Goal: Information Seeking & Learning: Learn about a topic

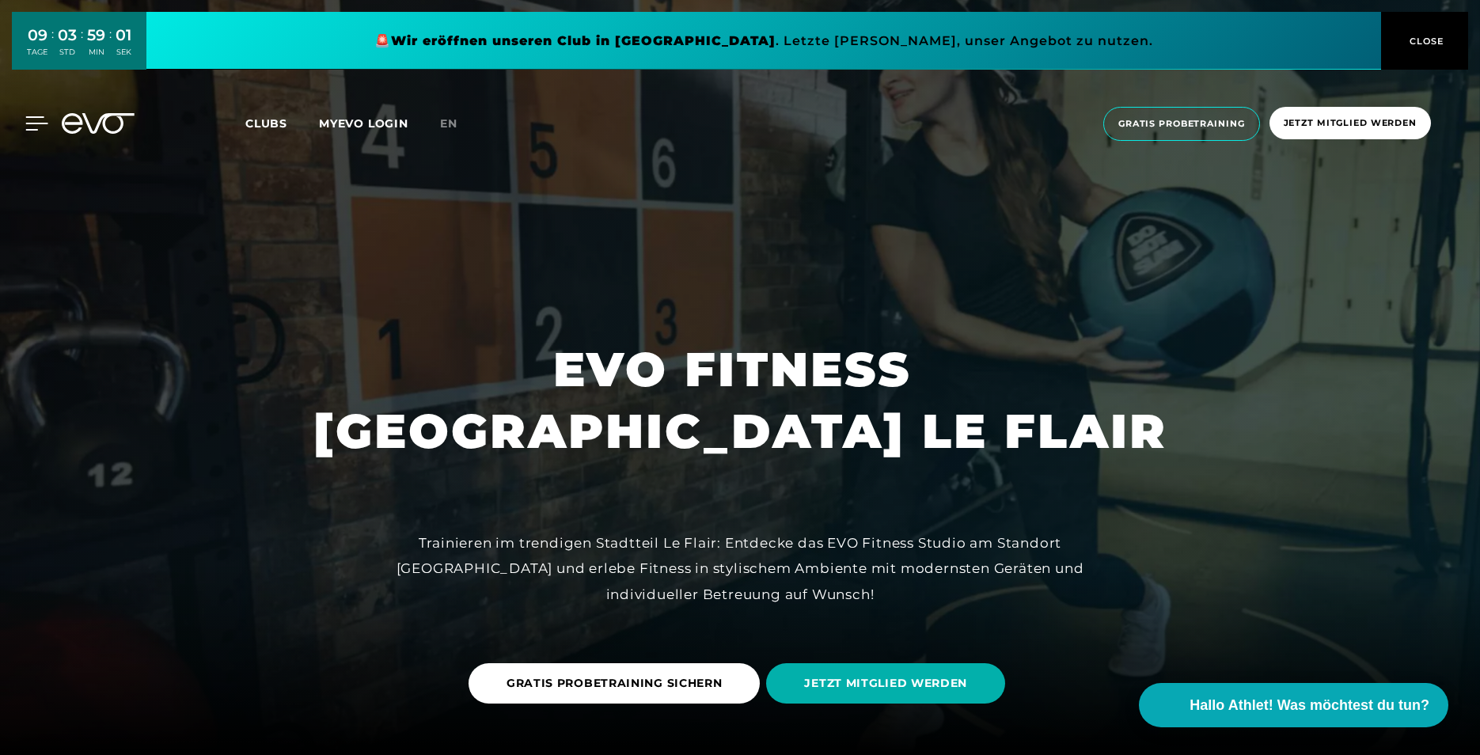
click at [40, 125] on icon at bounding box center [36, 123] width 23 height 14
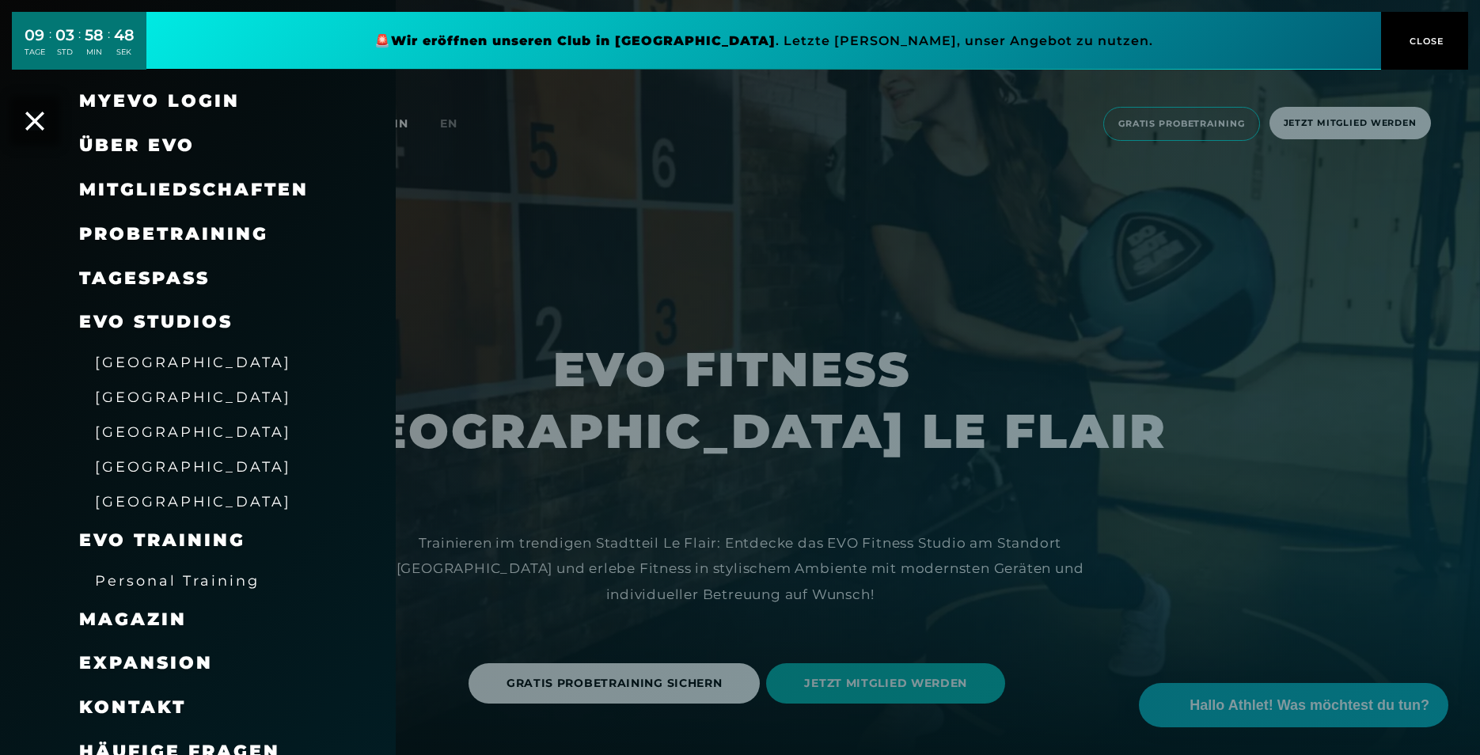
click at [131, 150] on span "Über EVO" at bounding box center [137, 145] width 116 height 21
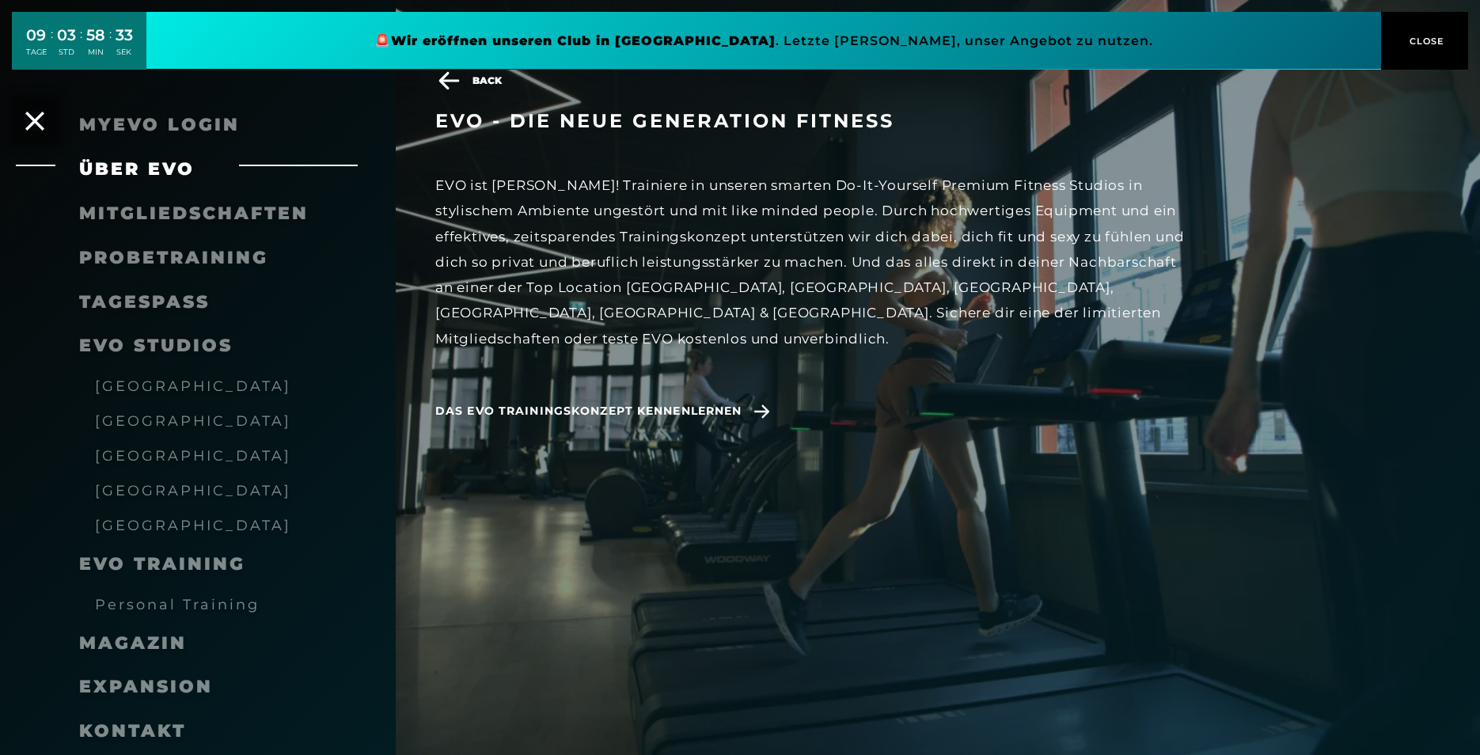
scroll to position [290, 0]
click at [658, 403] on span "Das EVO Trainingskonzept kennenlernen" at bounding box center [588, 411] width 306 height 17
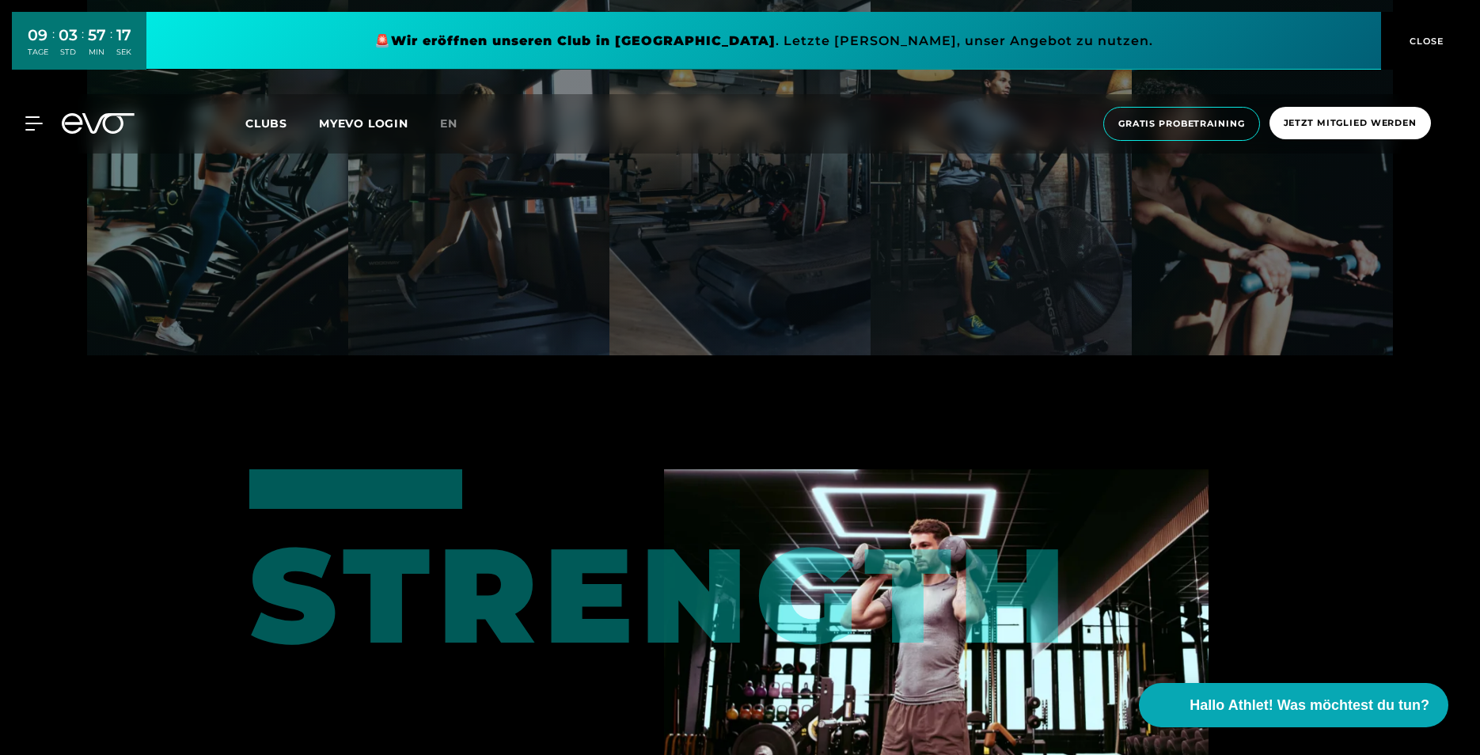
scroll to position [2904, 0]
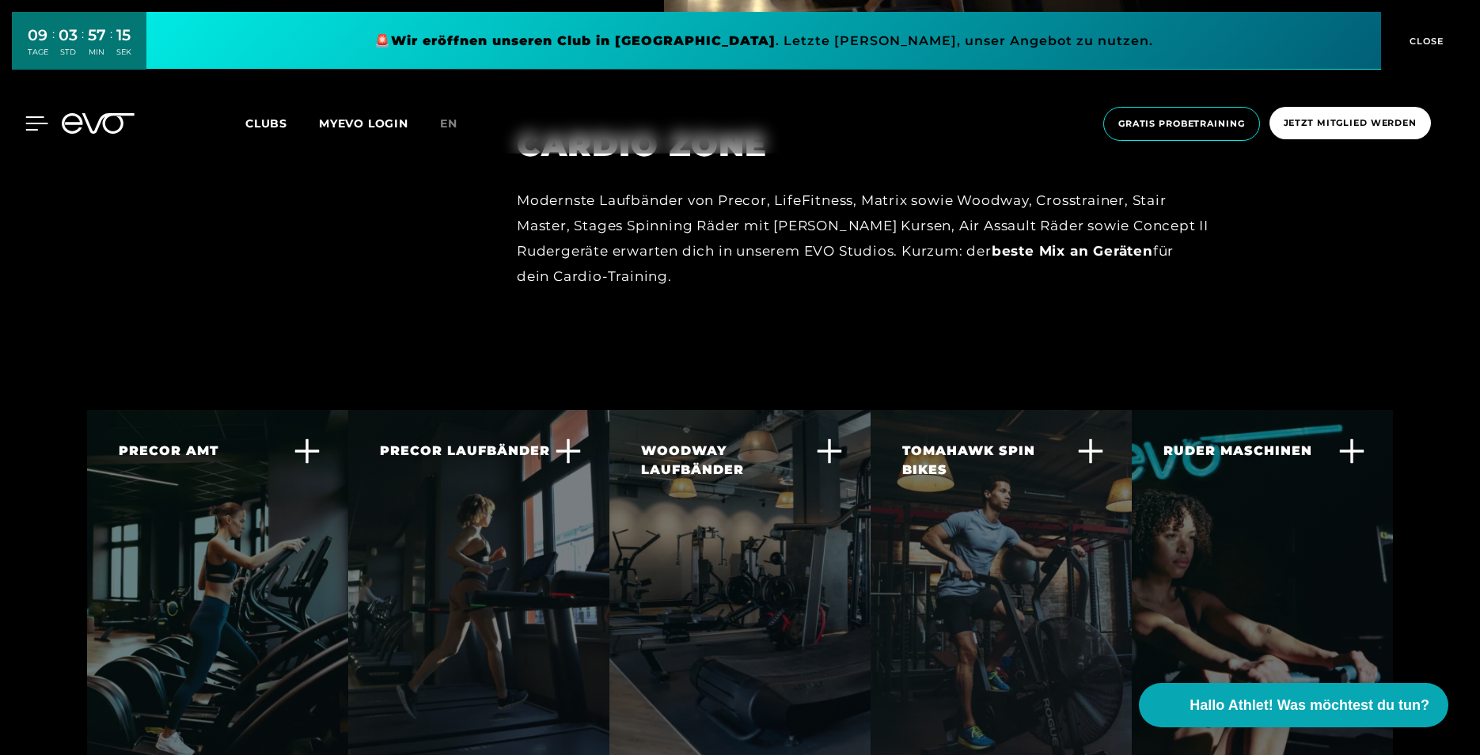
click at [37, 122] on icon at bounding box center [36, 123] width 23 height 14
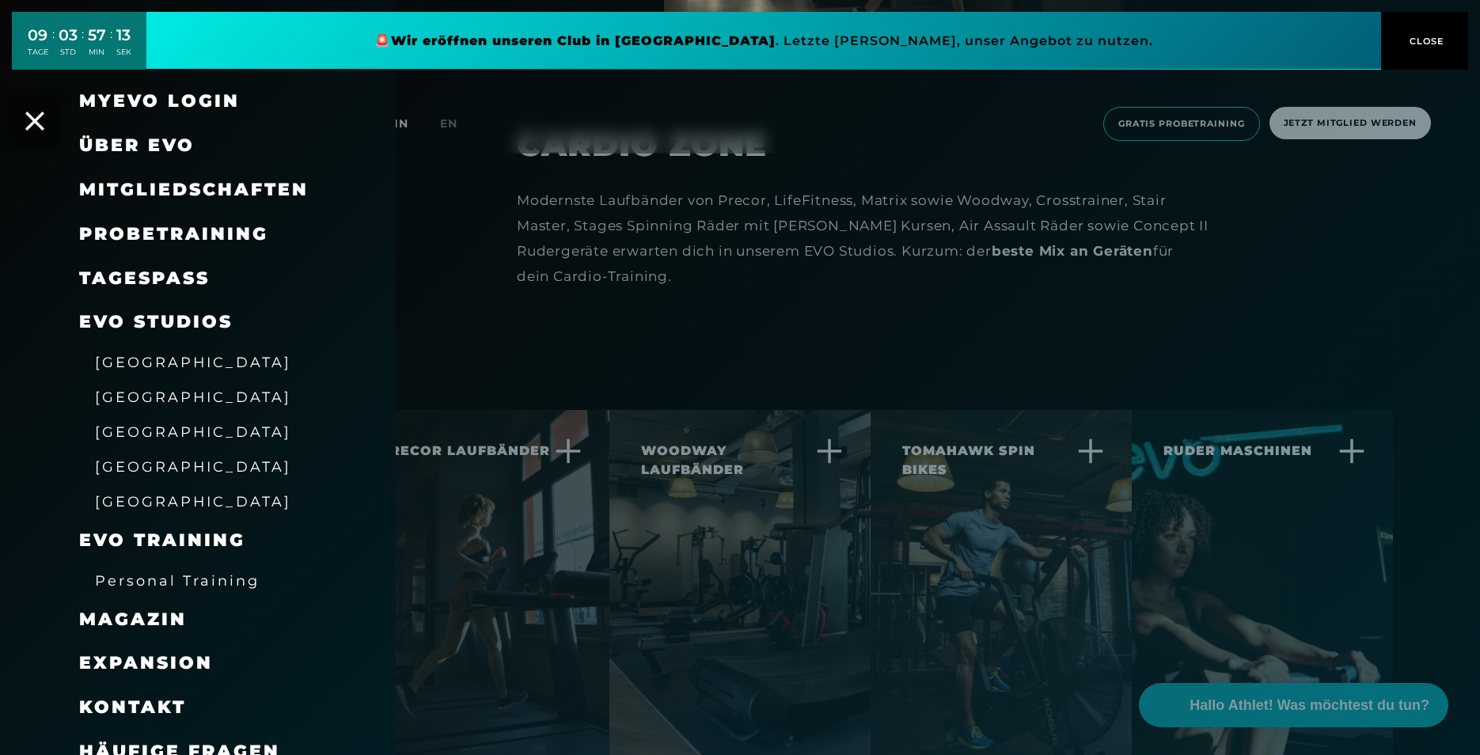
click at [142, 187] on span "Mitgliedschaften" at bounding box center [194, 189] width 230 height 21
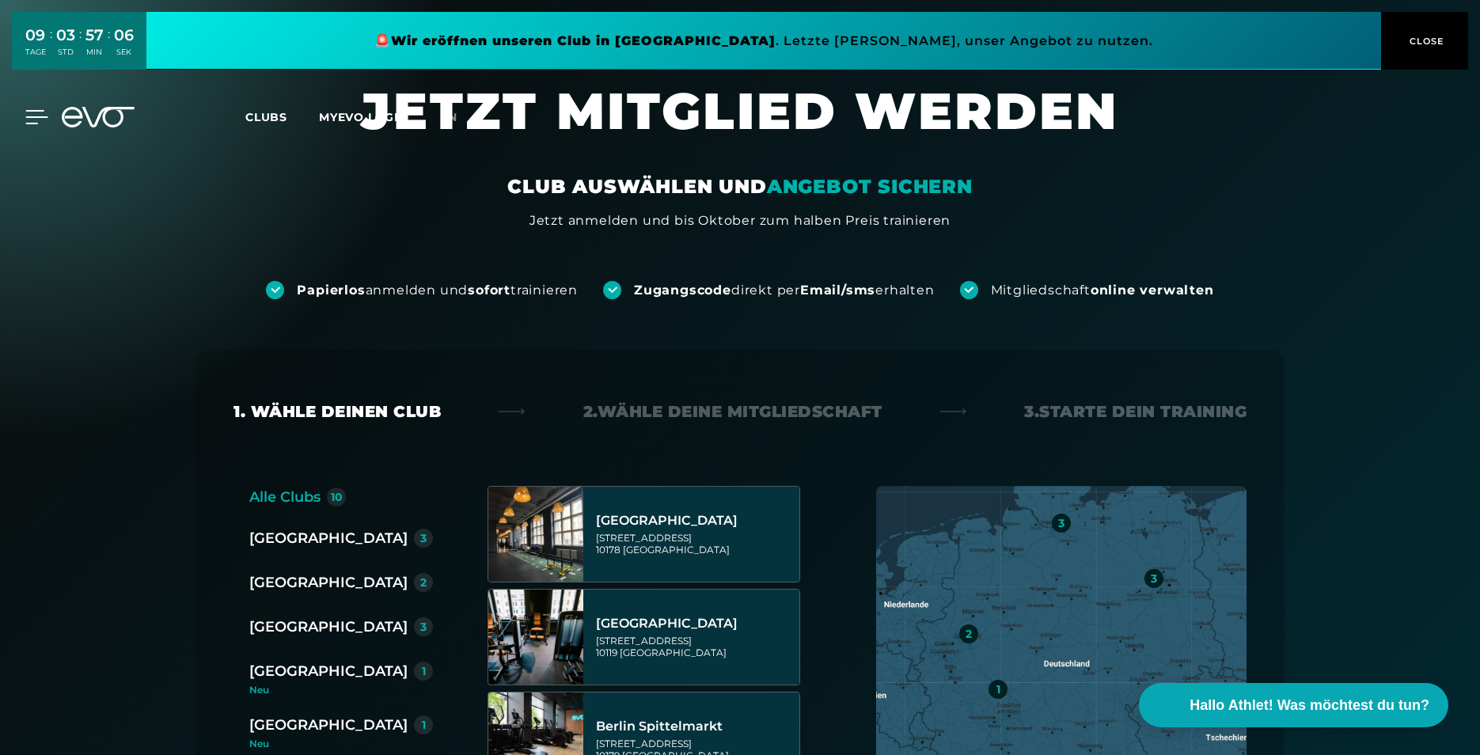
click at [32, 119] on icon at bounding box center [36, 117] width 23 height 14
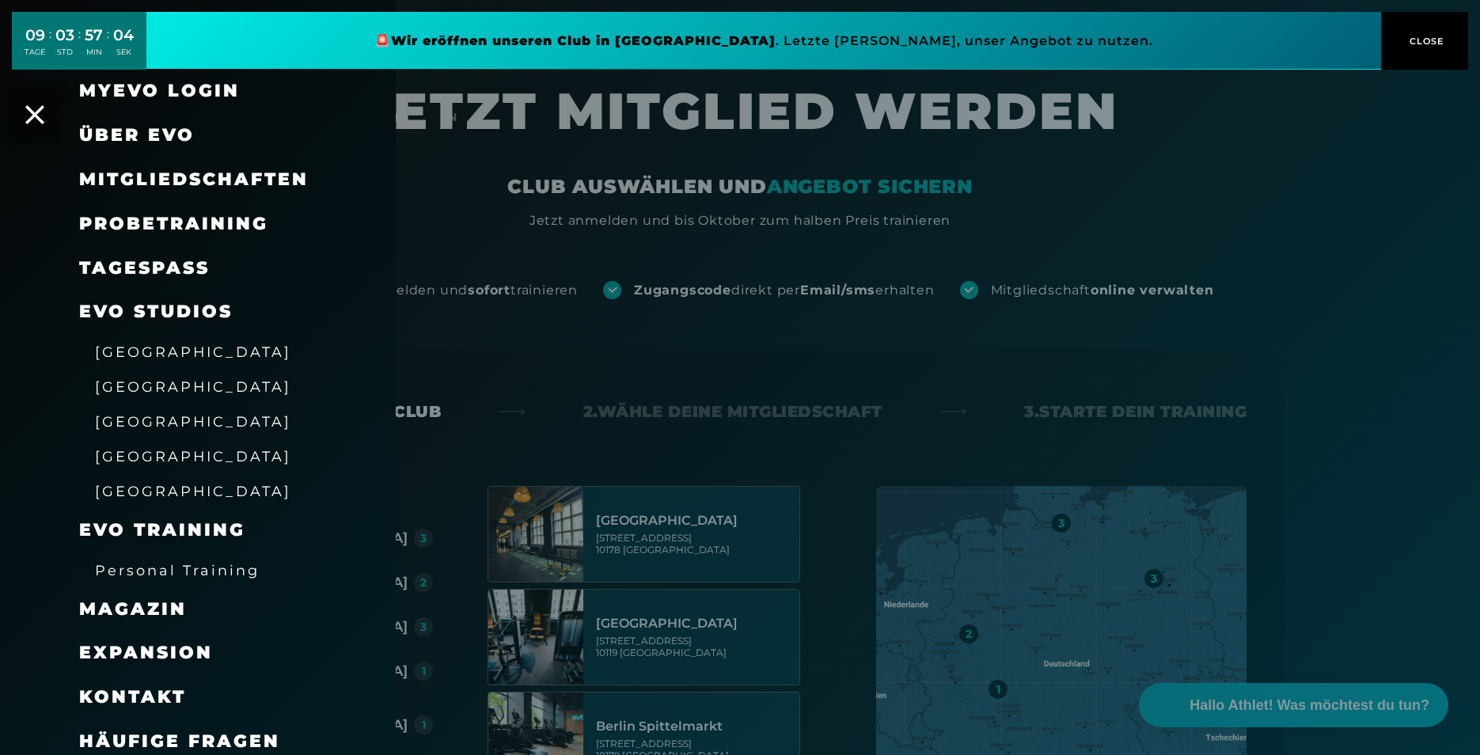
scroll to position [19, 0]
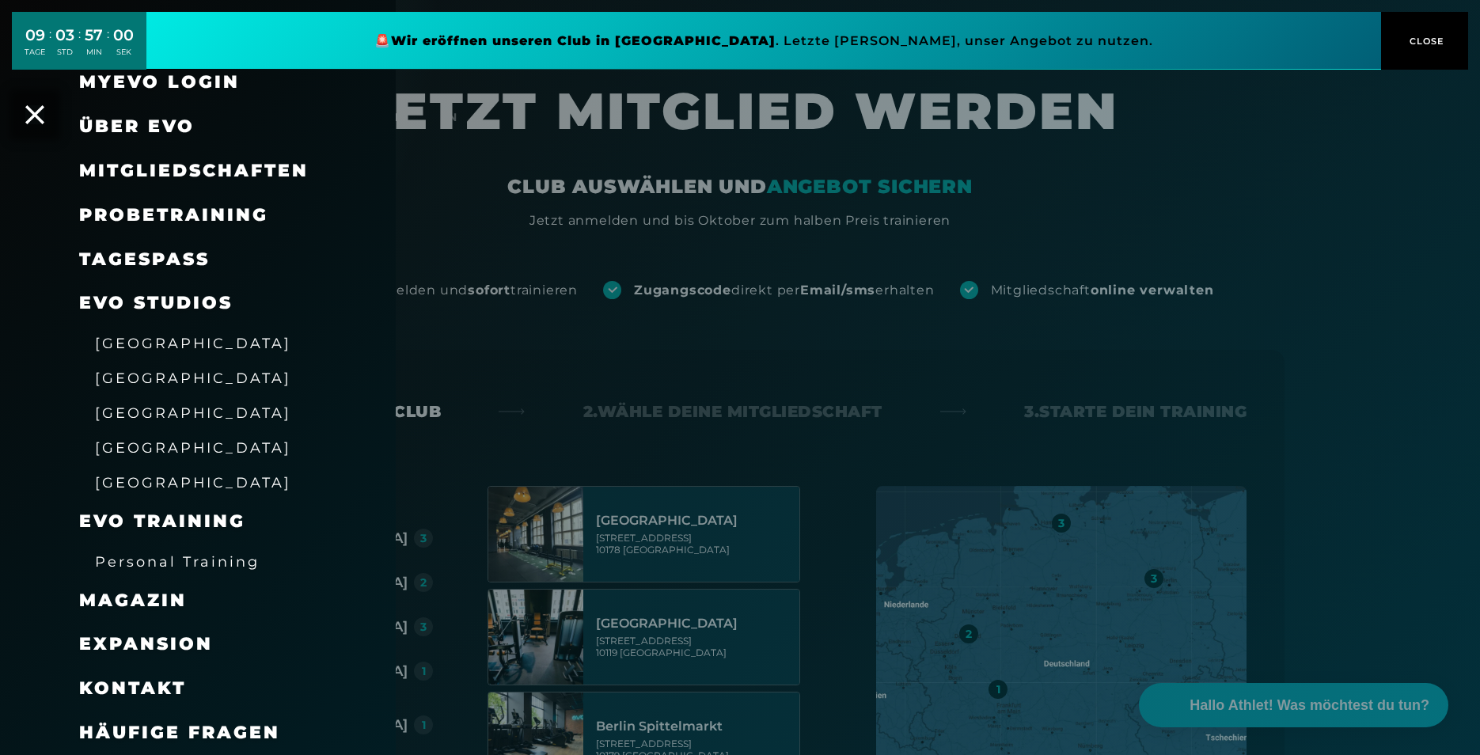
click at [155, 643] on span "Expansion" at bounding box center [146, 643] width 134 height 21
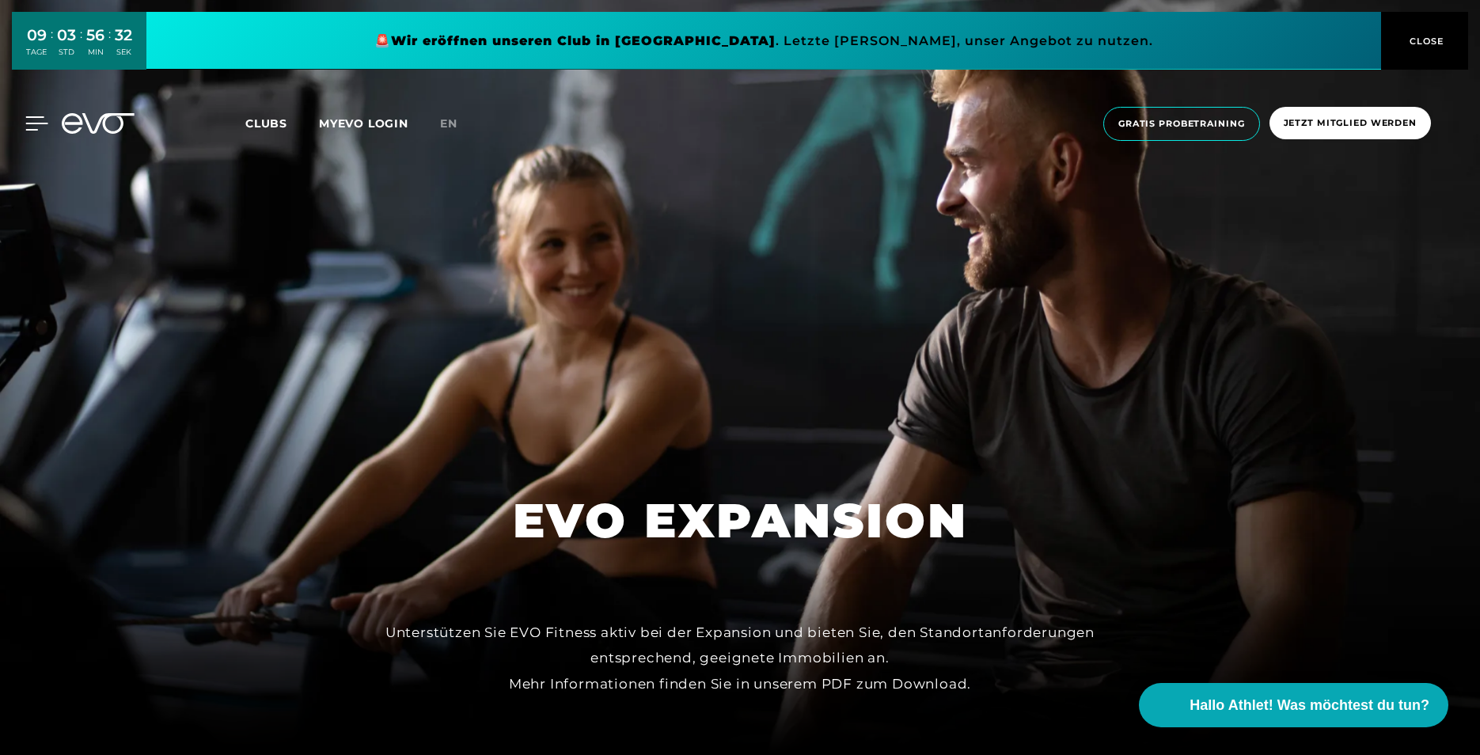
click at [34, 126] on icon at bounding box center [36, 123] width 23 height 14
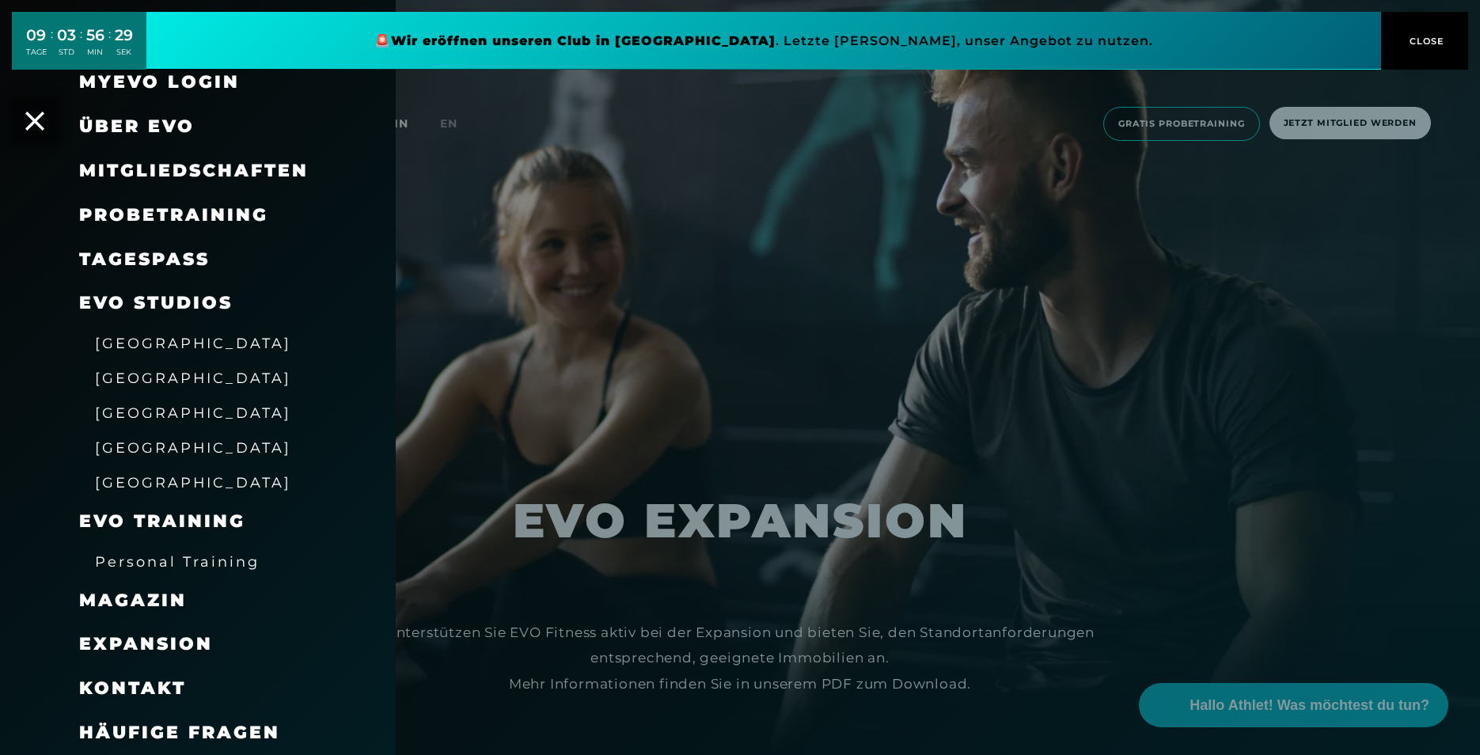
click at [131, 264] on link "TAGESPASS" at bounding box center [144, 259] width 131 height 21
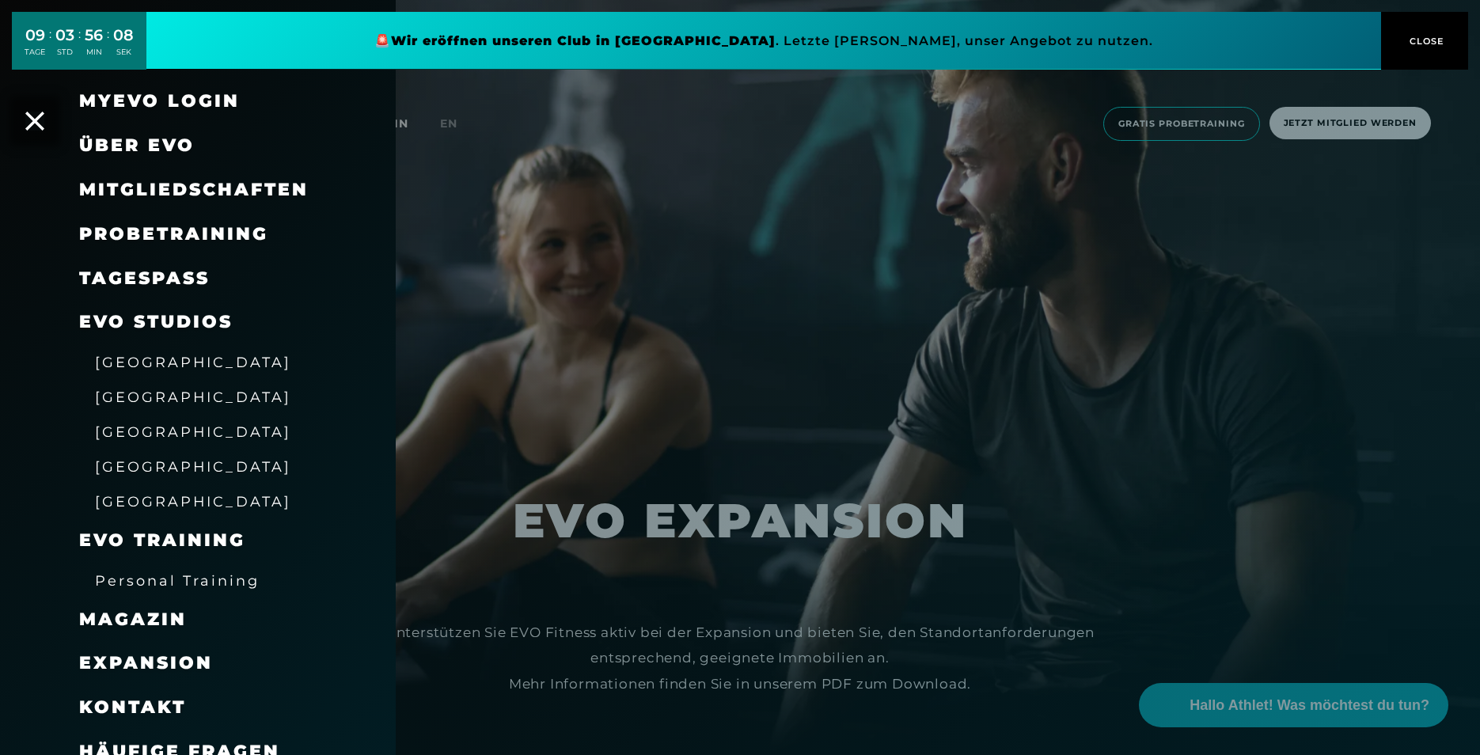
click at [131, 362] on span "[GEOGRAPHIC_DATA]" at bounding box center [193, 362] width 196 height 17
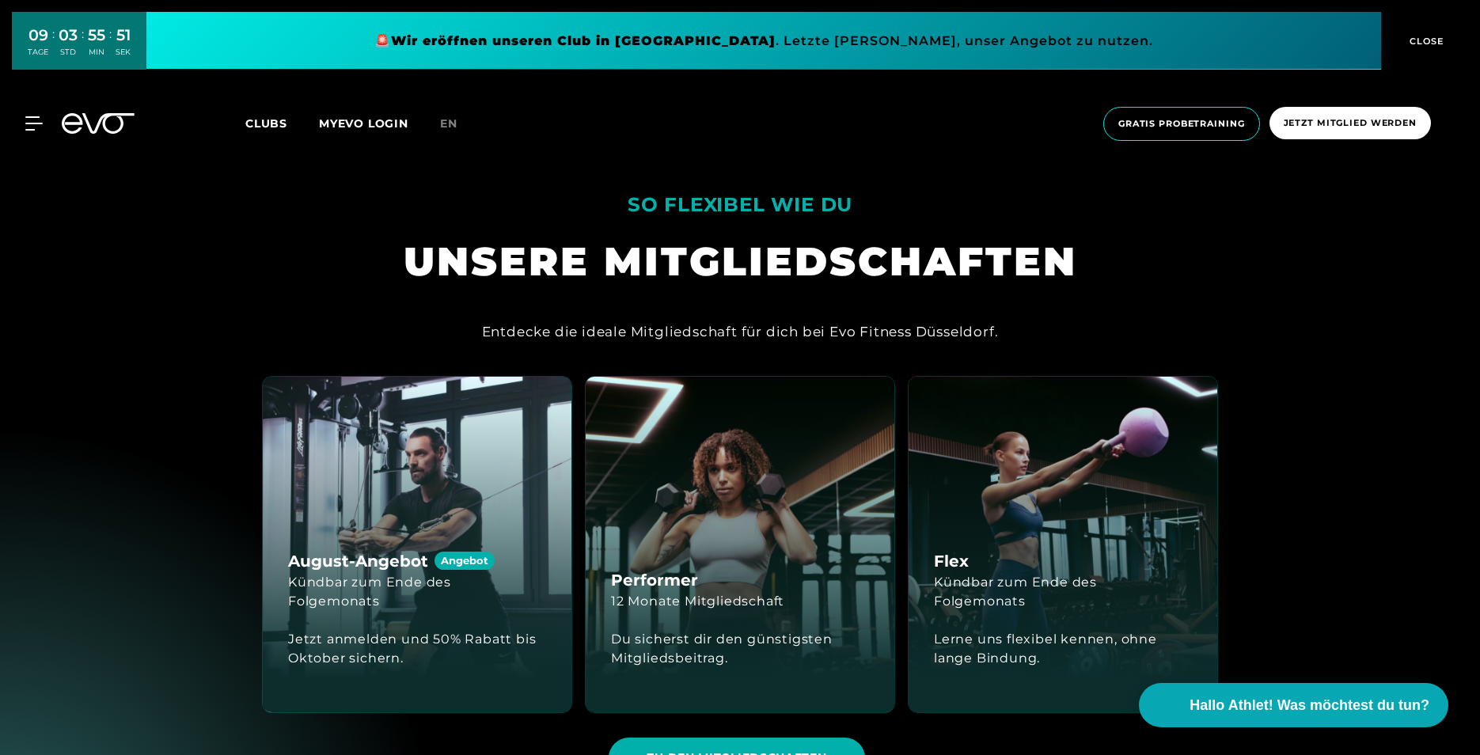
scroll to position [1451, 0]
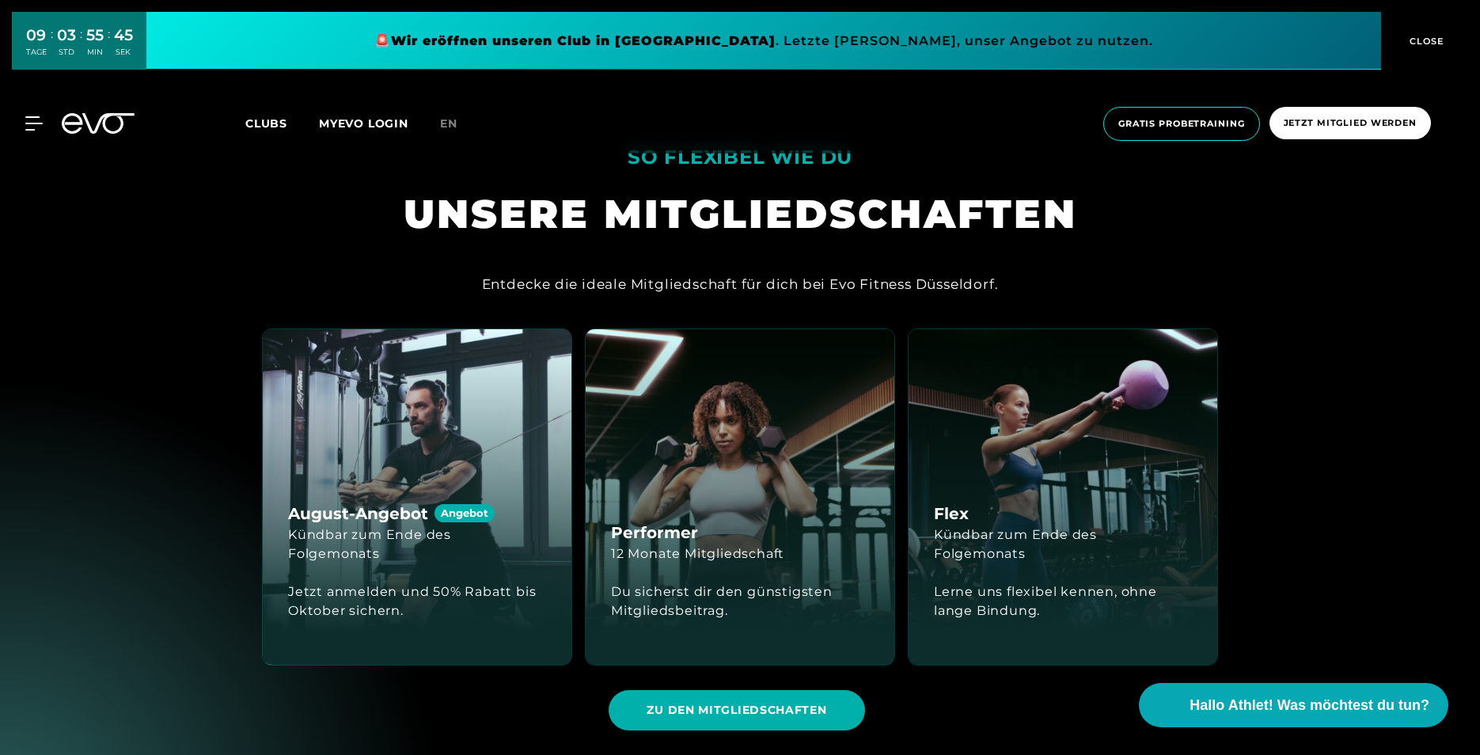
click at [355, 526] on h4 "August-Angebot Angebot" at bounding box center [391, 514] width 207 height 24
click at [455, 522] on div "Angebot" at bounding box center [465, 513] width 60 height 18
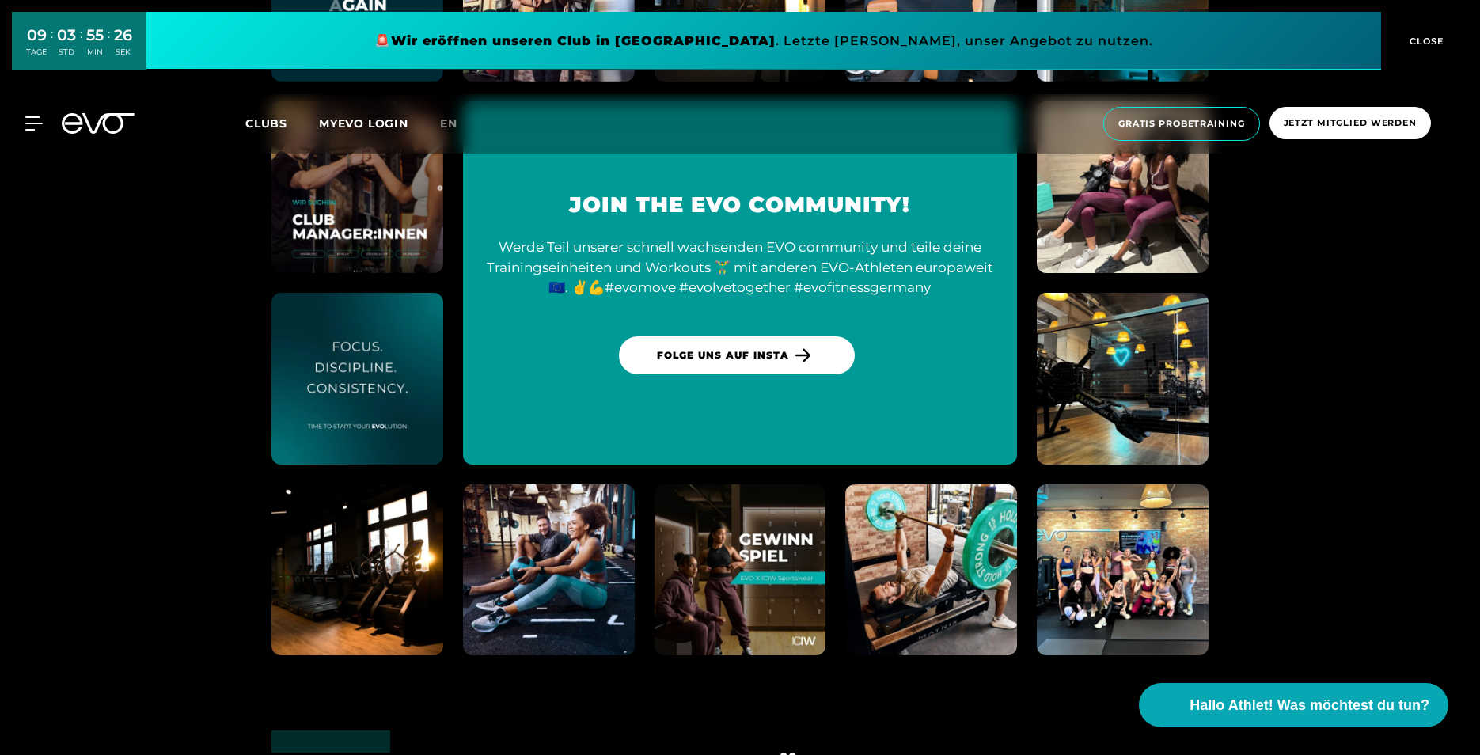
scroll to position [4063, 0]
